Goal: Transaction & Acquisition: Purchase product/service

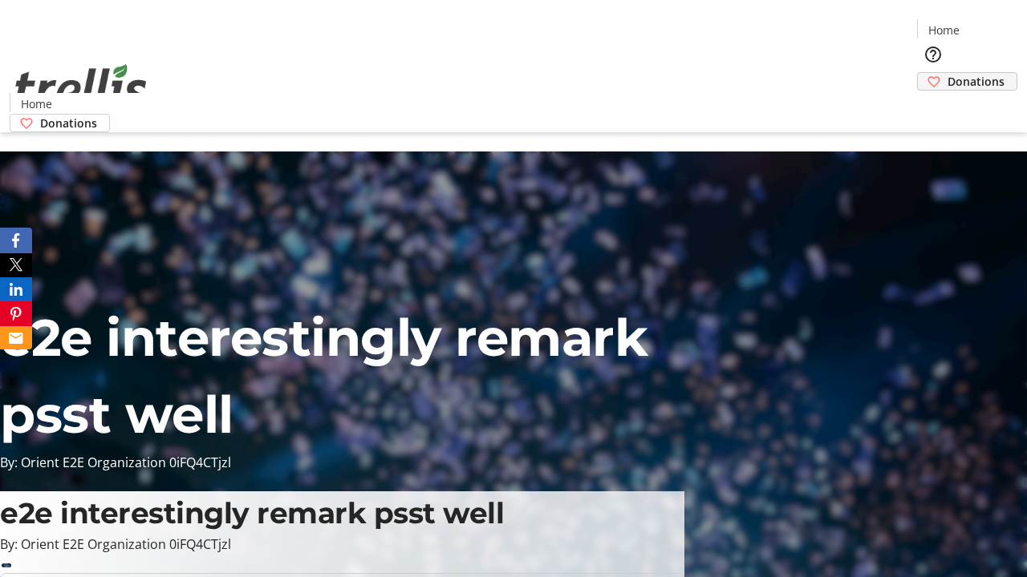
click at [947, 73] on span "Donations" at bounding box center [975, 81] width 57 height 17
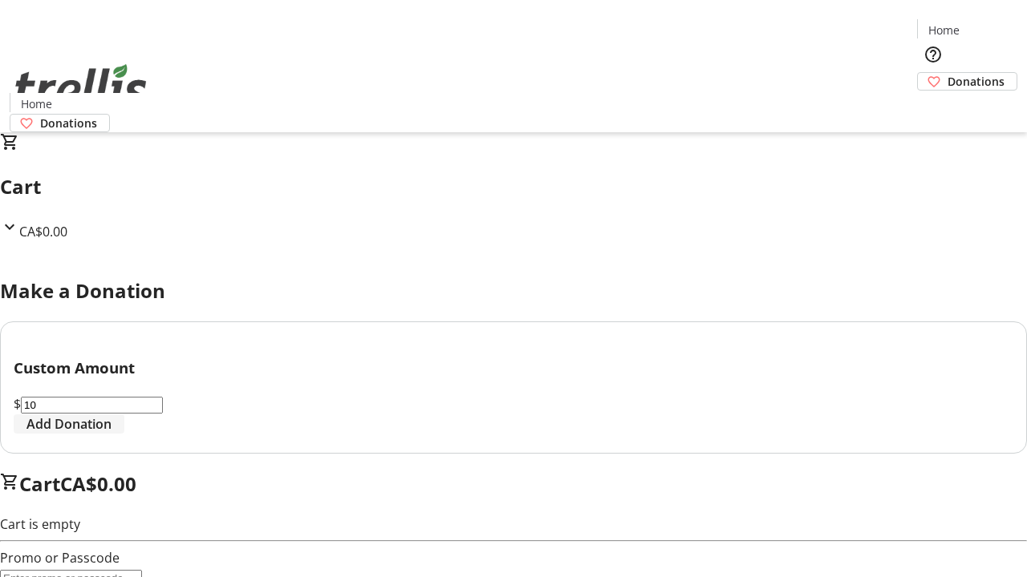
click at [111, 434] on span "Add Donation" at bounding box center [68, 424] width 85 height 19
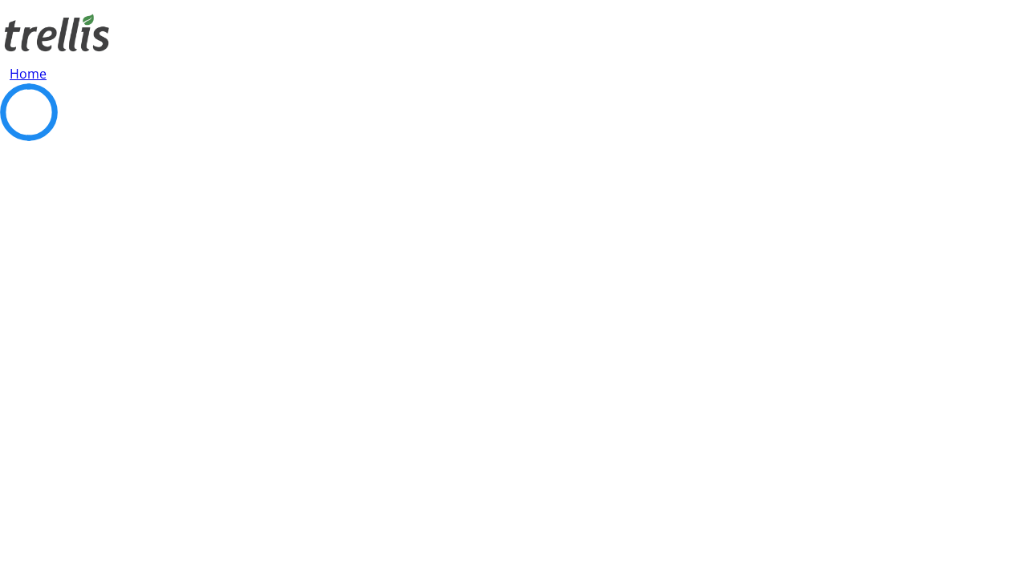
select select "CA"
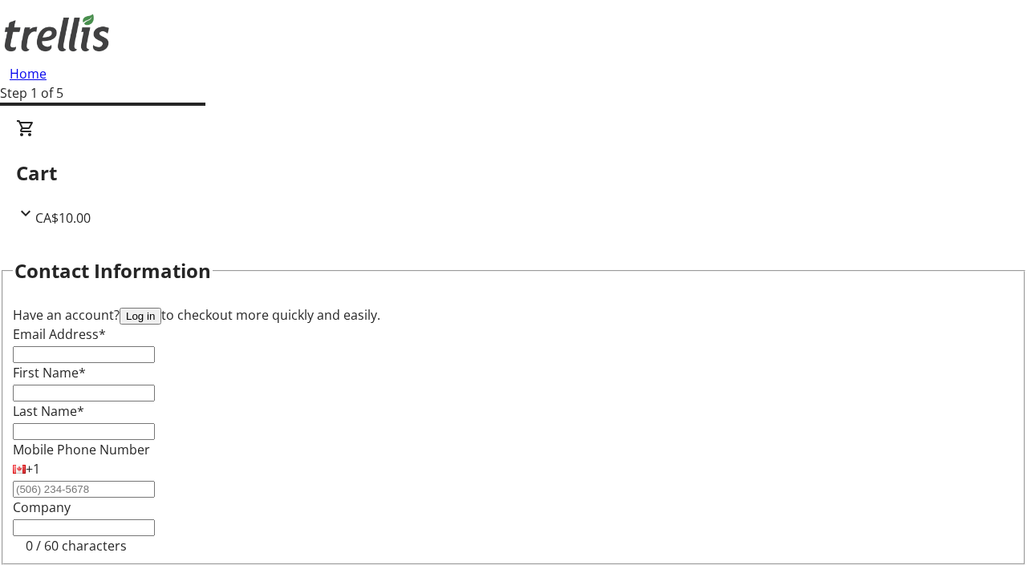
click at [161, 308] on button "Log in" at bounding box center [140, 316] width 42 height 17
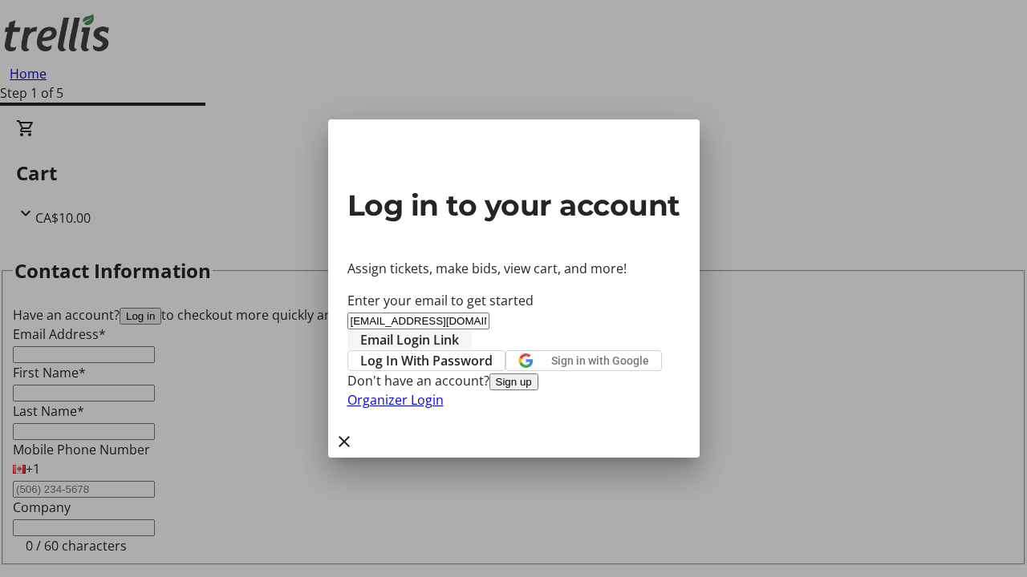
type input "[EMAIL_ADDRESS][DOMAIN_NAME]"
click at [459, 330] on span "Email Login Link" at bounding box center [409, 339] width 99 height 19
